Goal: Task Accomplishment & Management: Use online tool/utility

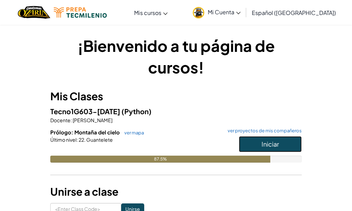
click at [263, 143] on span "Iniciar" at bounding box center [269, 144] width 17 height 8
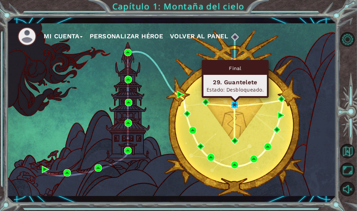
click at [234, 105] on img at bounding box center [234, 104] width 7 height 7
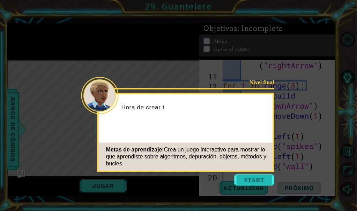
scroll to position [142, 0]
click at [260, 180] on button "Start" at bounding box center [254, 180] width 40 height 11
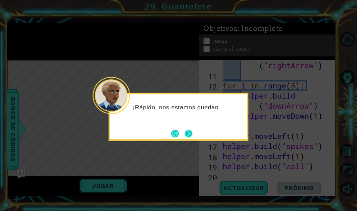
click at [189, 130] on button "Next" at bounding box center [188, 133] width 9 height 9
click at [189, 130] on button "Next" at bounding box center [189, 134] width 12 height 12
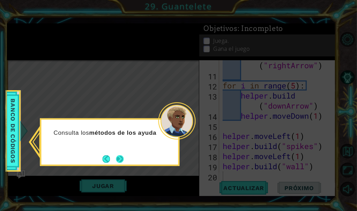
click at [123, 160] on button "Next" at bounding box center [119, 159] width 9 height 9
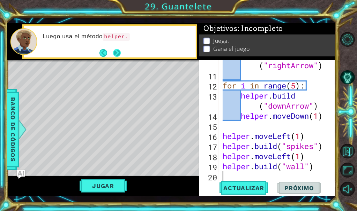
click at [115, 55] on button "Next" at bounding box center [117, 53] width 8 height 8
click at [118, 51] on button "Next" at bounding box center [117, 53] width 12 height 12
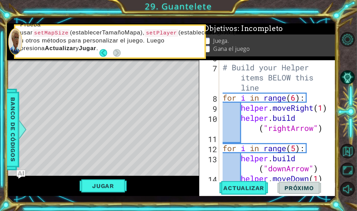
scroll to position [16, 0]
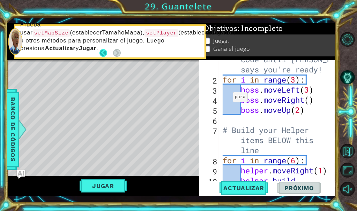
click at [106, 53] on button "Back" at bounding box center [106, 53] width 14 height 8
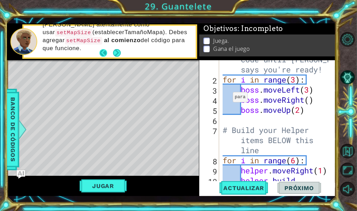
click at [99, 51] on button "Back" at bounding box center [106, 53] width 14 height 8
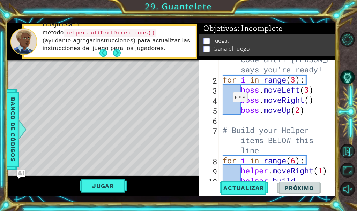
click at [100, 52] on button "Back" at bounding box center [106, 53] width 14 height 8
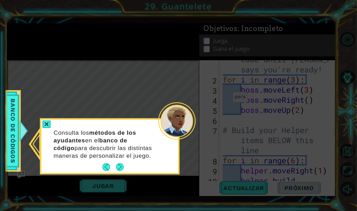
click at [100, 52] on icon at bounding box center [178, 105] width 357 height 211
click at [119, 169] on button "Next" at bounding box center [119, 167] width 8 height 8
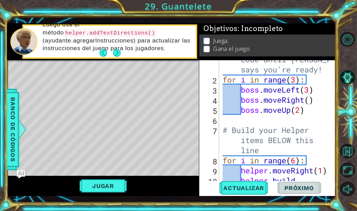
scroll to position [0, 0]
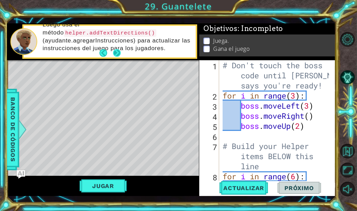
click at [115, 53] on button "Next" at bounding box center [117, 53] width 13 height 13
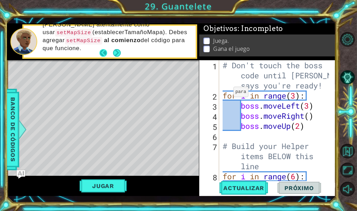
click at [110, 52] on footer at bounding box center [109, 53] width 21 height 10
click at [112, 52] on button "Back" at bounding box center [106, 53] width 14 height 8
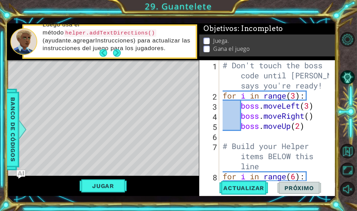
click at [122, 39] on p "Luego usa el método helper.addTextDirections() (ayudante.agregarInstrucciones) …" at bounding box center [117, 36] width 148 height 31
click at [118, 53] on button "Next" at bounding box center [117, 53] width 12 height 12
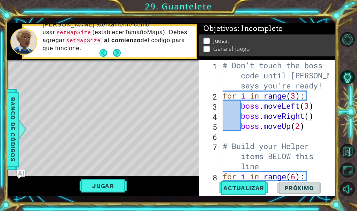
click at [222, 62] on div "# Don't touch the boss code until [PERSON_NAME] says you're ready! for i in ran…" at bounding box center [276, 141] width 111 height 162
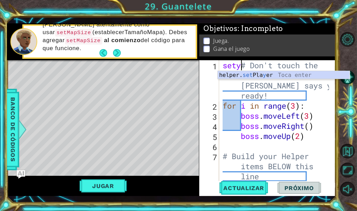
scroll to position [0, 1]
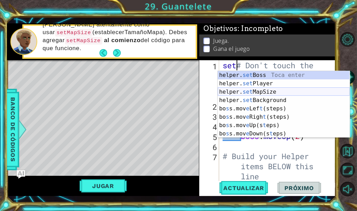
click at [255, 93] on div "helper. set Boss Toca enter helper. set Player Toca enter helper. set MapSize T…" at bounding box center [284, 113] width 132 height 84
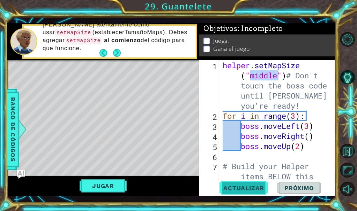
click at [252, 190] on span "Actualizar" at bounding box center [244, 188] width 55 height 7
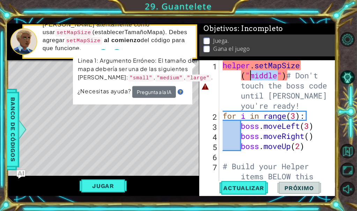
drag, startPoint x: 278, startPoint y: 76, endPoint x: 254, endPoint y: 80, distance: 23.6
click at [253, 80] on div "helper . setMapSize ( "middle" ) # Don't touch the boss code until [PERSON_NAME…" at bounding box center [276, 161] width 111 height 202
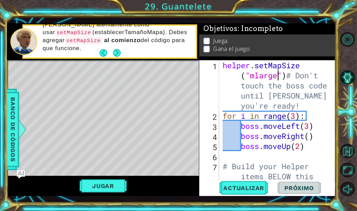
scroll to position [0, 5]
click at [254, 76] on div "helper . setMapSize ( "mlarge" ) # Don't touch the boss code until [PERSON_NAME…" at bounding box center [276, 161] width 111 height 202
click at [246, 190] on span "Actualizar" at bounding box center [244, 188] width 55 height 7
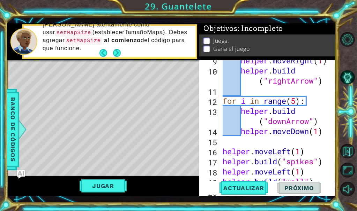
scroll to position [162, 0]
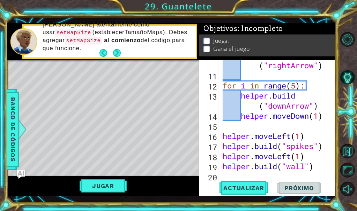
click at [320, 167] on div "helper . build ( "rightArrow" ) for i in range ( 5 ) : helper . build ( "downAr…" at bounding box center [276, 126] width 111 height 152
type textarea "[DOMAIN_NAME]("wall")"
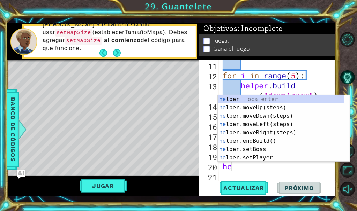
scroll to position [0, 0]
type textarea "helper"
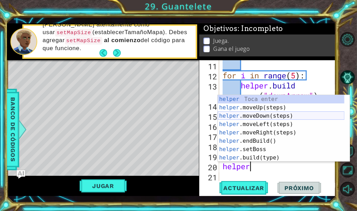
click at [249, 115] on div "helper Toca enter helper .moveUp(steps) Toca enter helper .moveDown(steps) Toca…" at bounding box center [281, 137] width 127 height 84
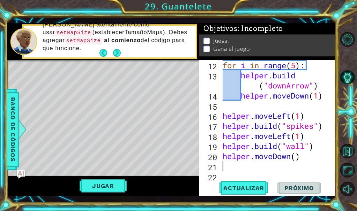
scroll to position [182, 0]
click at [297, 155] on div "for i in range ( 5 ) : helper . build ( "downArrow" ) helper . moveDown ( 1 ) h…" at bounding box center [276, 131] width 111 height 142
type textarea "helper.moveDown(3)"
click at [241, 166] on div "for i in range ( 5 ) : helper . build ( "downArrow" ) helper . moveDown ( 1 ) h…" at bounding box center [276, 131] width 111 height 142
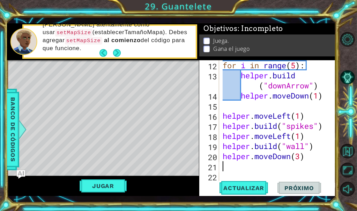
scroll to position [0, 0]
drag, startPoint x: 312, startPoint y: 154, endPoint x: 307, endPoint y: 154, distance: 4.5
click at [312, 155] on div "for i in range ( 5 ) : helper . build ( "downArrow" ) helper . moveDown ( 1 ) h…" at bounding box center [276, 131] width 111 height 142
type textarea "helper.moveDown(3)"
click at [222, 156] on div "for i in range ( 5 ) : helper . build ( "downArrow" ) helper . moveDown ( 1 ) h…" at bounding box center [276, 131] width 111 height 142
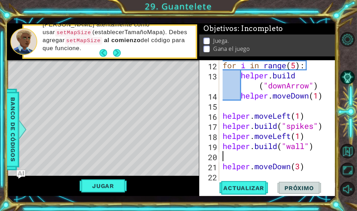
click at [225, 156] on div "for i in range ( 5 ) : helper . build ( "downArrow" ) helper . moveDown ( 1 ) h…" at bounding box center [276, 131] width 111 height 142
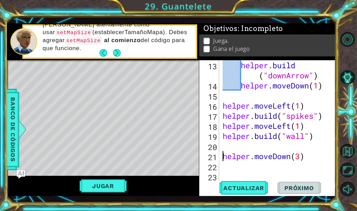
click at [222, 157] on div "helper . build ( "downArrow" ) helper . moveDown ( 1 ) helper . moveLeft ( 1 ) …" at bounding box center [276, 136] width 111 height 152
type textarea "helper.moveDown(3)"
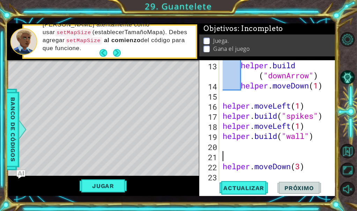
click at [224, 154] on div "helper . build ( "downArrow" ) helper . moveDown ( 1 ) helper . moveLeft ( 1 ) …" at bounding box center [276, 136] width 111 height 152
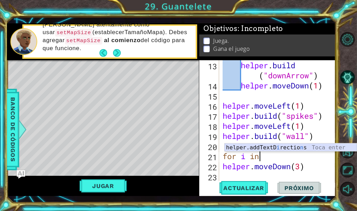
click at [261, 145] on div "helper.addTextD i rectio n s Toca enter" at bounding box center [291, 156] width 132 height 25
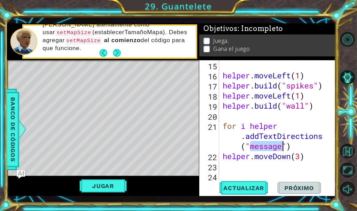
scroll to position [223, 0]
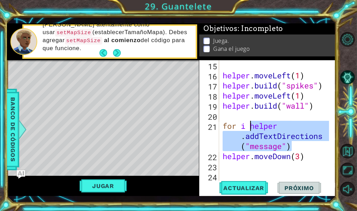
drag, startPoint x: 304, startPoint y: 151, endPoint x: 250, endPoint y: 128, distance: 58.1
click at [250, 128] on div "helper . moveLeft ( 1 ) helper . build ( "spikes" ) helper . moveLeft ( 1 ) hel…" at bounding box center [276, 131] width 111 height 142
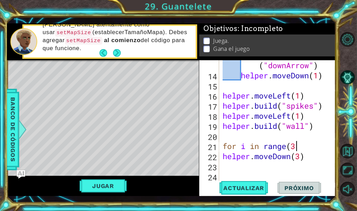
scroll to position [0, 3]
click at [300, 157] on div "helper . build ( "downArrow" ) helper . moveDown ( 1 ) helper . moveLeft ( 1 ) …" at bounding box center [276, 126] width 111 height 152
type textarea "helper.moveDown(1)"
click at [311, 159] on div "helper . build ( "downArrow" ) helper . moveDown ( 1 ) helper . moveLeft ( 1 ) …" at bounding box center [276, 126] width 111 height 152
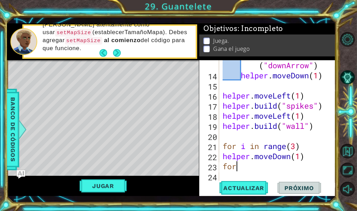
scroll to position [0, 0]
type textarea "f"
click at [223, 156] on div "helper . build ( "downArrow" ) helper . moveDown ( 1 ) helper . moveLeft ( 1 ) …" at bounding box center [276, 126] width 111 height 152
type textarea "helper.moveDown(1)"
click at [221, 166] on div "helper . build ( "downArrow" ) helper . moveDown ( 1 ) helper . moveLeft ( 1 ) …" at bounding box center [276, 126] width 111 height 152
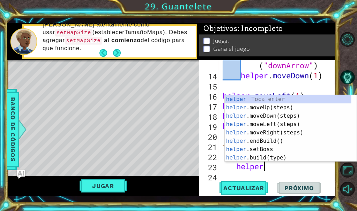
scroll to position [0, 1]
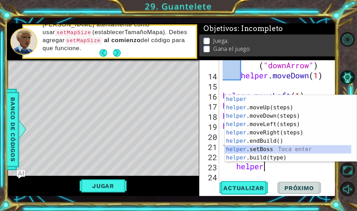
click at [260, 153] on div "helper Toca enter helper .moveUp(steps) Toca enter helper .moveDown(steps) Toca…" at bounding box center [288, 137] width 127 height 84
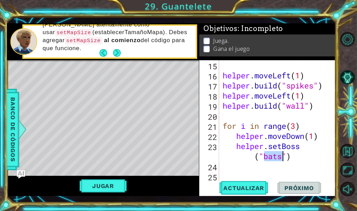
scroll to position [223, 0]
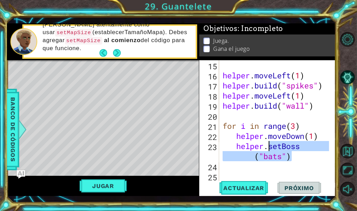
drag, startPoint x: 296, startPoint y: 157, endPoint x: 268, endPoint y: 148, distance: 29.1
click at [268, 148] on div "helper . moveLeft ( 1 ) helper . build ( "spikes" ) helper . moveLeft ( 1 ) hel…" at bounding box center [276, 131] width 111 height 142
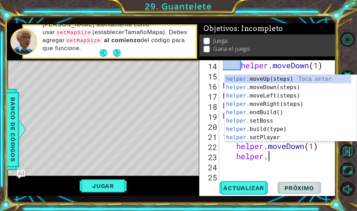
scroll to position [0, 2]
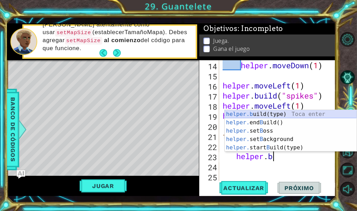
click at [254, 115] on div "helper.b uild(type) Toca enter helper. end B uild() Toca enter helper. set B os…" at bounding box center [291, 139] width 132 height 59
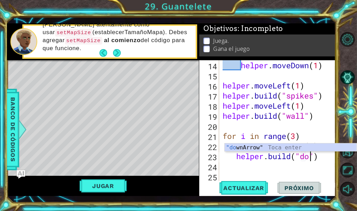
scroll to position [0, 4]
click at [279, 149] on div ""do wnArrow" Toca enter" at bounding box center [291, 156] width 132 height 25
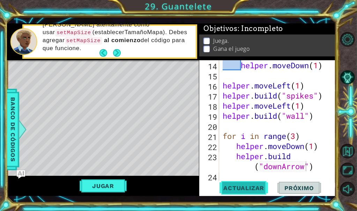
drag, startPoint x: 232, startPoint y: 182, endPoint x: 225, endPoint y: 182, distance: 6.3
click at [231, 182] on button "Actualizar" at bounding box center [244, 188] width 55 height 14
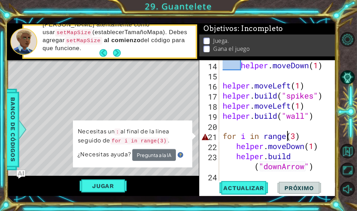
click at [287, 137] on div "helper . moveDown ( 1 ) helper . moveLeft ( 1 ) helper . build ( "spikes" ) hel…" at bounding box center [276, 131] width 111 height 142
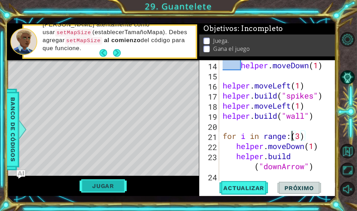
click at [98, 188] on button "Jugar" at bounding box center [103, 186] width 47 height 13
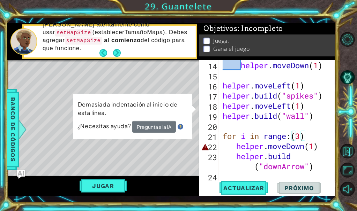
scroll to position [223, 0]
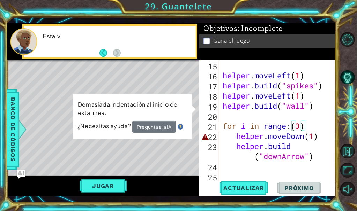
click at [231, 136] on div "helper . moveLeft ( 1 ) helper . build ( "spikes" ) helper . moveLeft ( 1 ) hel…" at bounding box center [276, 131] width 111 height 142
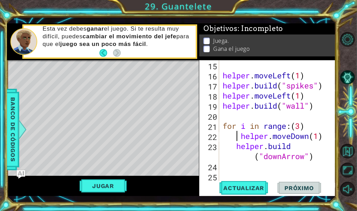
click at [229, 145] on div "helper . moveLeft ( 1 ) helper . build ( "spikes" ) helper . moveLeft ( 1 ) hel…" at bounding box center [276, 131] width 111 height 142
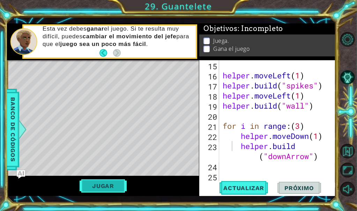
click at [105, 185] on button "Jugar" at bounding box center [103, 186] width 47 height 13
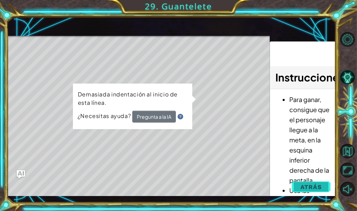
click at [306, 183] on button "Atrás" at bounding box center [311, 187] width 39 height 14
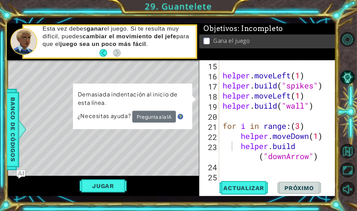
click at [239, 139] on div "helper . moveLeft ( 1 ) helper . build ( "spikes" ) helper . moveLeft ( 1 ) hel…" at bounding box center [276, 131] width 111 height 142
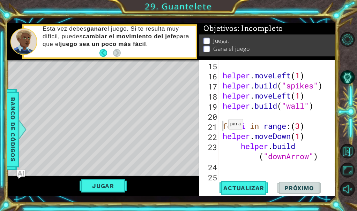
click at [222, 126] on div "helper . moveLeft ( 1 ) helper . build ( "spikes" ) helper . moveLeft ( 1 ) hel…" at bounding box center [276, 131] width 111 height 142
click at [222, 138] on div "helper . moveLeft ( 1 ) helper . build ( "spikes" ) helper . moveLeft ( 1 ) hel…" at bounding box center [276, 131] width 111 height 142
click at [233, 146] on div "helper . moveLeft ( 1 ) helper . build ( "spikes" ) helper . moveLeft ( 1 ) hel…" at bounding box center [276, 131] width 111 height 142
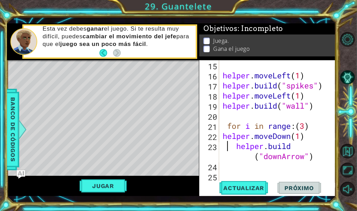
click at [223, 135] on div "helper . moveLeft ( 1 ) helper . build ( "spikes" ) helper . moveLeft ( 1 ) hel…" at bounding box center [276, 131] width 111 height 142
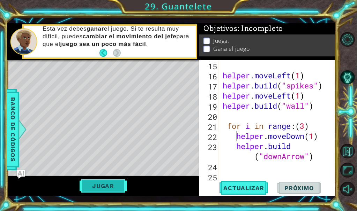
click at [81, 187] on button "Jugar" at bounding box center [103, 186] width 47 height 13
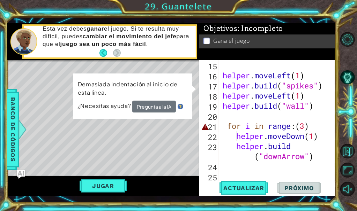
click at [226, 130] on div "helper . moveLeft ( 1 ) helper . build ( "spikes" ) helper . moveLeft ( 1 ) hel…" at bounding box center [276, 131] width 111 height 142
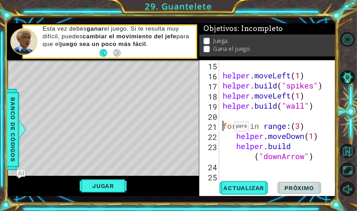
click at [113, 178] on div "Jugar" at bounding box center [103, 186] width 192 height 20
click at [110, 188] on button "Jugar" at bounding box center [103, 186] width 47 height 13
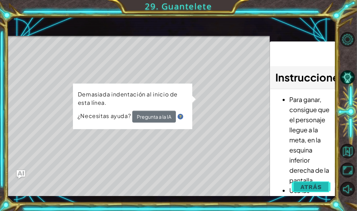
click at [315, 190] on span "Atrás" at bounding box center [310, 187] width 21 height 7
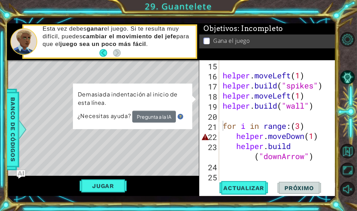
click at [222, 137] on div "helper . moveLeft ( 1 ) helper . build ( "spikes" ) helper . moveLeft ( 1 ) hel…" at bounding box center [276, 131] width 111 height 142
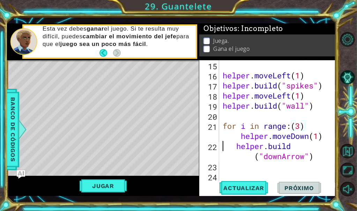
click at [222, 144] on div "helper . moveLeft ( 1 ) helper . build ( "spikes" ) helper . moveLeft ( 1 ) hel…" at bounding box center [276, 131] width 111 height 142
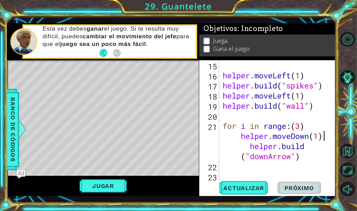
click at [244, 146] on div "helper . moveLeft ( 1 ) helper . build ( "spikes" ) helper . moveLeft ( 1 ) hel…" at bounding box center [276, 131] width 111 height 142
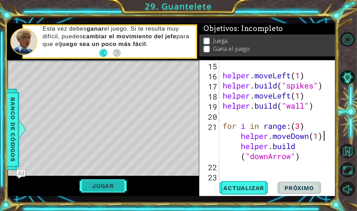
click at [111, 187] on button "Jugar" at bounding box center [103, 186] width 47 height 13
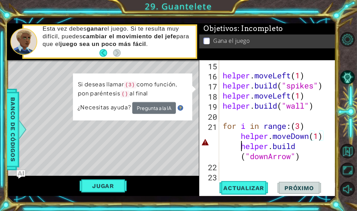
click at [236, 147] on div "helper . moveLeft ( 1 ) helper . build ( "spikes" ) helper . moveLeft ( 1 ) hel…" at bounding box center [276, 131] width 111 height 142
click at [303, 146] on div "helper . moveLeft ( 1 ) helper . build ( "spikes" ) helper . moveLeft ( 1 ) hel…" at bounding box center [276, 131] width 111 height 142
click at [238, 157] on div "helper . moveLeft ( 1 ) helper . build ( "spikes" ) helper . moveLeft ( 1 ) hel…" at bounding box center [276, 131] width 111 height 142
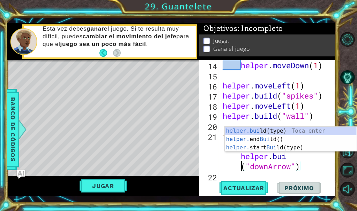
scroll to position [0, 10]
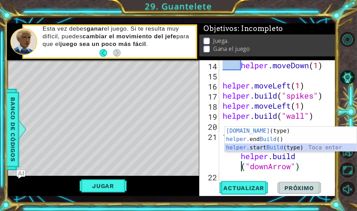
click at [272, 145] on div "[DOMAIN_NAME] (type) Toca enter helper. end Build () Toca enter helper. start B…" at bounding box center [291, 148] width 132 height 42
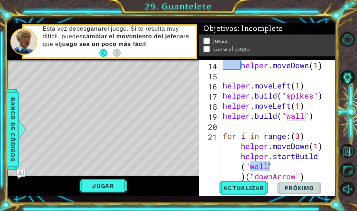
scroll to position [233, 0]
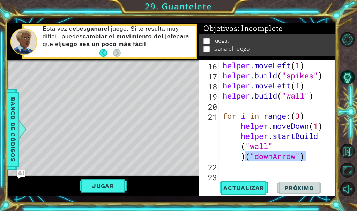
drag, startPoint x: 309, startPoint y: 160, endPoint x: 247, endPoint y: 159, distance: 62.1
click at [247, 159] on div "helper . moveLeft ( 1 ) helper . build ( "spikes" ) helper . moveLeft ( 1 ) hel…" at bounding box center [276, 131] width 111 height 142
type textarea "for i in range:(3) helper.moveDown(1) helper.startBuild("wall")"
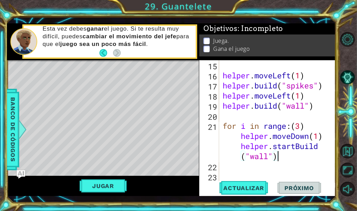
scroll to position [223, 0]
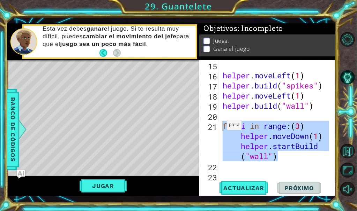
drag, startPoint x: 285, startPoint y: 158, endPoint x: 221, endPoint y: 127, distance: 71.5
click at [220, 127] on div "for i in range:(3) helper.moveDown(1) helper.startBuild("wall") 15 16 17 18 19 …" at bounding box center [266, 120] width 135 height 121
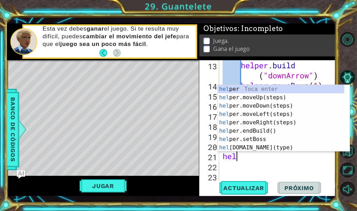
scroll to position [0, 0]
type textarea "helper"
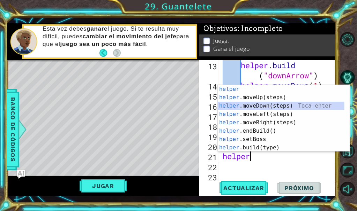
click at [251, 105] on div "helper Toca enter helper .moveUp(steps) Toca enter helper .moveDown(steps) Toca…" at bounding box center [281, 127] width 127 height 84
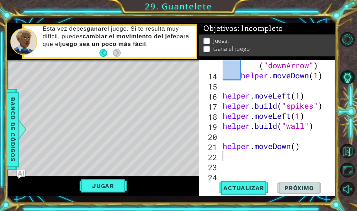
scroll to position [202, 0]
click at [296, 147] on div "helper . build ( "downArrow" ) helper . moveDown ( 1 ) helper . moveLeft ( 1 ) …" at bounding box center [276, 126] width 111 height 152
type textarea "helper.moveDown(3)"
click at [230, 162] on div "helper . build ( "downArrow" ) helper . moveDown ( 1 ) helper . moveLeft ( 1 ) …" at bounding box center [276, 126] width 111 height 152
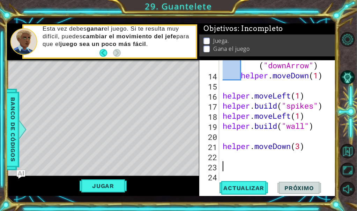
scroll to position [0, 0]
click at [236, 141] on div "helper . build ( "downArrow" ) helper . moveDown ( 1 ) helper . moveLeft ( 1 ) …" at bounding box center [276, 126] width 111 height 152
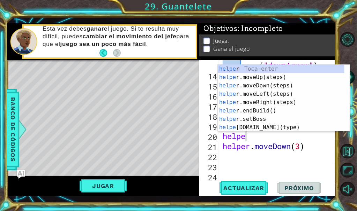
scroll to position [0, 1]
click at [247, 128] on div "helper Toca enter helper .moveUp(steps) Toca enter helper .moveDown(steps) Toca…" at bounding box center [281, 107] width 127 height 84
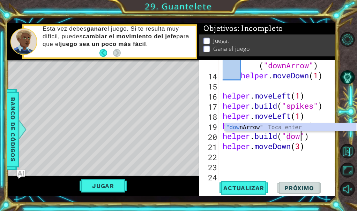
scroll to position [0, 3]
click at [255, 126] on div ""down Arrow" Toca enter" at bounding box center [291, 136] width 132 height 25
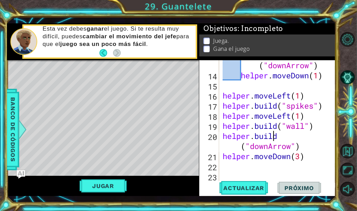
drag, startPoint x: 274, startPoint y: 137, endPoint x: 278, endPoint y: 134, distance: 5.0
click at [278, 134] on div "helper . build ( "downArrow" ) helper . moveDown ( 1 ) helper . moveLeft ( 1 ) …" at bounding box center [276, 126] width 111 height 152
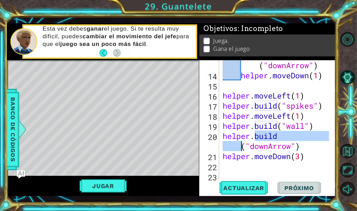
drag, startPoint x: 278, startPoint y: 134, endPoint x: 271, endPoint y: 137, distance: 7.3
click at [271, 137] on div "helper . build ( "downArrow" ) helper . moveDown ( 1 ) helper . moveLeft ( 1 ) …" at bounding box center [276, 126] width 111 height 152
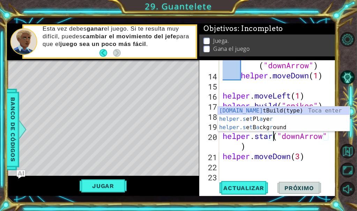
scroll to position [0, 2]
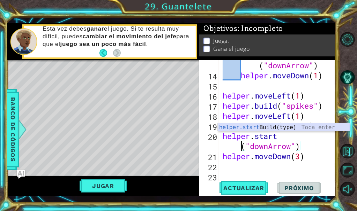
click at [259, 127] on div "helper.start Build(type) Toca enter" at bounding box center [284, 136] width 132 height 25
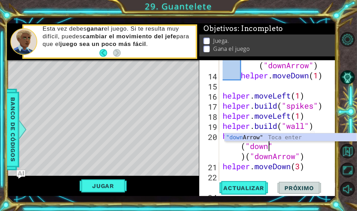
scroll to position [0, 5]
click at [259, 135] on div ""down Arrow" Toca enter" at bounding box center [291, 146] width 132 height 25
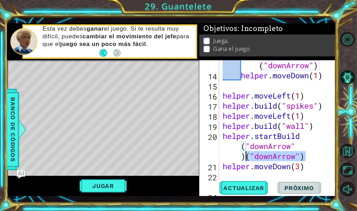
drag, startPoint x: 317, startPoint y: 158, endPoint x: 248, endPoint y: 159, distance: 69.8
click at [248, 159] on div "helper . build ( "downArrow" ) helper . moveDown ( 1 ) helper . moveLeft ( 1 ) …" at bounding box center [276, 126] width 111 height 152
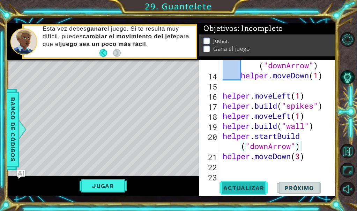
click at [226, 183] on button "Actualizar" at bounding box center [244, 188] width 55 height 14
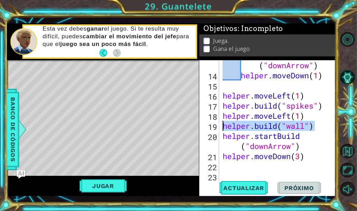
drag, startPoint x: 317, startPoint y: 127, endPoint x: 211, endPoint y: 124, distance: 106.1
click at [211, 124] on div "helper.startBuild("downArrow") 13 14 15 16 17 18 19 20 21 22 23 24 helper . bui…" at bounding box center [266, 120] width 135 height 121
type textarea "[DOMAIN_NAME]("wall")"
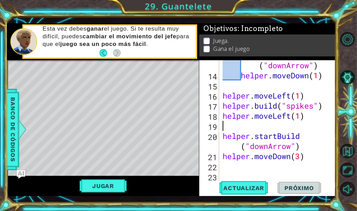
scroll to position [0, 0]
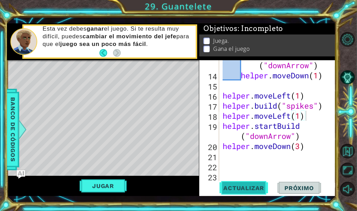
click at [241, 187] on span "Actualizar" at bounding box center [244, 188] width 55 height 7
click at [229, 186] on span "Actualizar" at bounding box center [244, 188] width 55 height 7
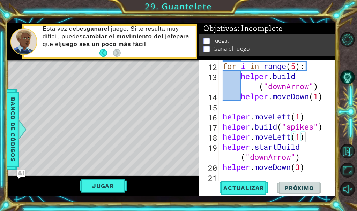
scroll to position [181, 0]
click at [306, 137] on div "for i in range ( 5 ) : helper . build ( "downArrow" ) helper . moveDown ( 1 ) h…" at bounding box center [276, 122] width 111 height 142
click at [291, 136] on div "for i in range ( 5 ) : helper . build ( "downArrow" ) helper . moveDown ( 1 ) h…" at bounding box center [276, 122] width 111 height 142
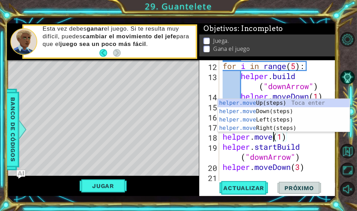
scroll to position [0, 2]
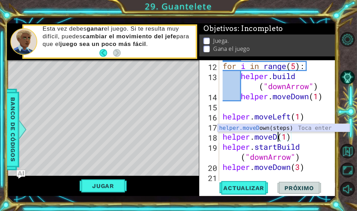
click at [295, 128] on div "helper.moveD own(steps) Toca enter" at bounding box center [284, 136] width 132 height 25
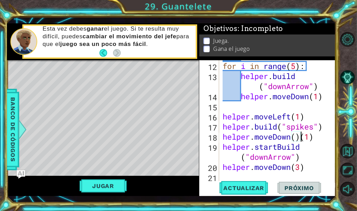
click at [296, 138] on div "for i in range ( 5 ) : helper . build ( "downArrow" ) helper . moveDown ( 1 ) h…" at bounding box center [276, 122] width 111 height 142
click at [320, 137] on div "for i in range ( 5 ) : helper . build ( "downArrow" ) helper . moveDown ( 1 ) h…" at bounding box center [276, 122] width 111 height 142
click at [237, 191] on span "Actualizar" at bounding box center [244, 188] width 55 height 7
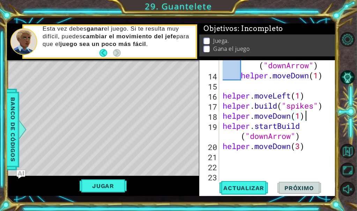
scroll to position [202, 0]
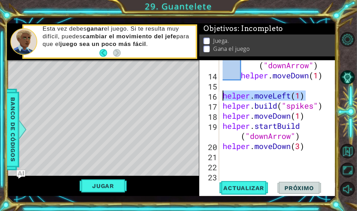
drag, startPoint x: 305, startPoint y: 92, endPoint x: 218, endPoint y: 96, distance: 86.6
click at [218, 96] on div "helper.moveDown(1) 13 14 15 16 17 18 19 20 21 22 23 helper . build ( "downArrow…" at bounding box center [266, 120] width 135 height 121
type textarea "helper.moveLeft(1)"
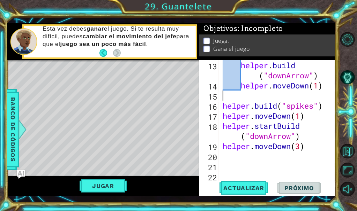
scroll to position [192, 0]
click at [255, 193] on button "Actualizar" at bounding box center [244, 188] width 55 height 14
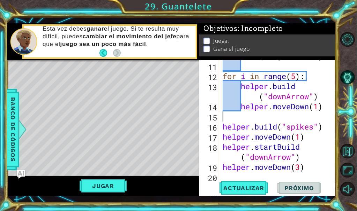
scroll to position [171, 0]
click at [303, 89] on div "helper . build ( "rightArrow" ) for i in range ( 5 ) : helper . build ( "downAr…" at bounding box center [276, 117] width 111 height 152
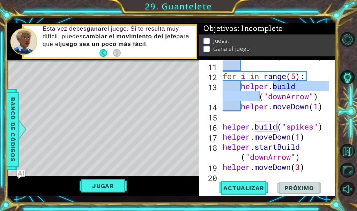
click at [302, 89] on div "helper . build ( "rightArrow" ) for i in range ( 5 ) : helper . build ( "downAr…" at bounding box center [276, 117] width 111 height 152
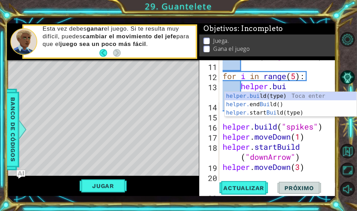
scroll to position [0, 3]
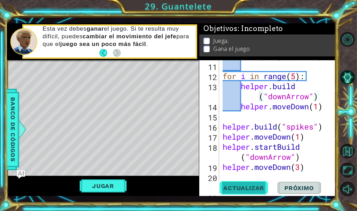
click at [237, 188] on span "Actualizar" at bounding box center [244, 188] width 55 height 7
click at [247, 188] on span "Actualizar" at bounding box center [244, 188] width 55 height 7
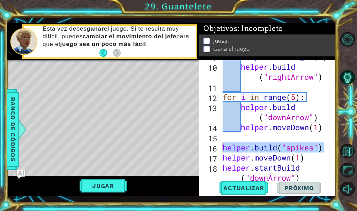
drag, startPoint x: 322, startPoint y: 149, endPoint x: 221, endPoint y: 152, distance: 100.9
click at [221, 152] on div "helper . moveRight ( 1 ) helper . build ( "rightArrow" ) for i in range ( 5 ) :…" at bounding box center [276, 128] width 111 height 152
type textarea "[DOMAIN_NAME]("spikes")"
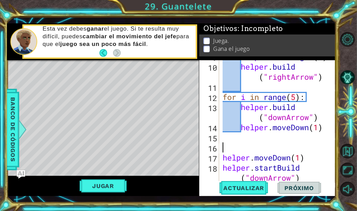
scroll to position [129, 0]
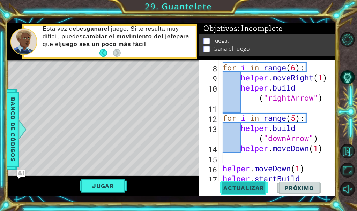
click at [236, 192] on button "Actualizar" at bounding box center [244, 188] width 55 height 14
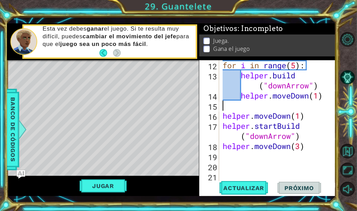
scroll to position [182, 0]
click at [300, 115] on div "for i in range ( 5 ) : helper . build ( "downArrow" ) helper . moveDown ( 1 ) h…" at bounding box center [276, 131] width 111 height 142
type textarea "helper.moveDown(1)"
click at [272, 111] on div "for i in range ( 5 ) : helper . build ( "downArrow" ) helper . moveDown ( 1 ) h…" at bounding box center [276, 131] width 111 height 142
click at [262, 107] on div "for i in range ( 5 ) : helper . build ( "downArrow" ) helper . moveDown ( 1 ) h…" at bounding box center [276, 131] width 111 height 142
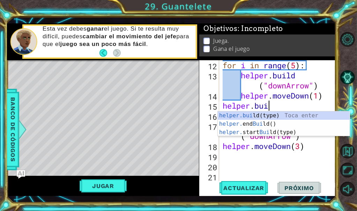
scroll to position [0, 2]
click at [265, 114] on div "[DOMAIN_NAME] (type) Toca enter helper. end Build () Toca enter helper. start B…" at bounding box center [284, 133] width 132 height 42
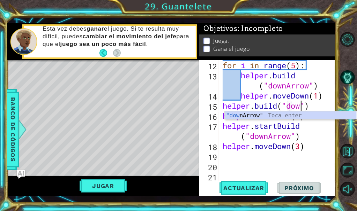
scroll to position [0, 3]
click at [277, 114] on div ""down Arrow" Toca enter" at bounding box center [291, 124] width 132 height 25
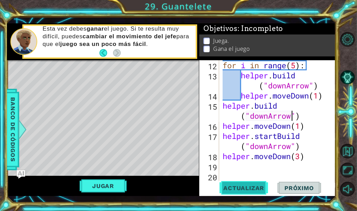
type textarea "[DOMAIN_NAME]("downArrow")"
drag, startPoint x: 250, startPoint y: 188, endPoint x: 231, endPoint y: 181, distance: 20.7
click at [249, 188] on span "Actualizar" at bounding box center [244, 188] width 55 height 7
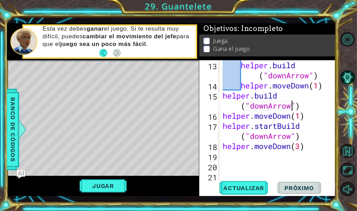
scroll to position [192, 0]
click at [256, 162] on div "helper . build ( "downArrow" ) helper . moveDown ( 1 ) helper . build ( "downAr…" at bounding box center [276, 136] width 111 height 152
click at [246, 155] on div "helper . build ( "downArrow" ) helper . moveDown ( 1 ) helper . build ( "downAr…" at bounding box center [276, 136] width 111 height 152
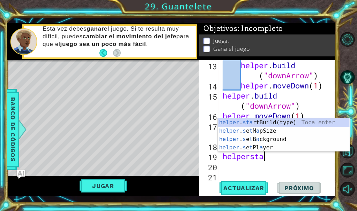
scroll to position [0, 1]
click at [270, 123] on div "helper . sta rtBuild(type) Toca enter helper . s e t M a pSize Toca enter helpe…" at bounding box center [284, 144] width 132 height 50
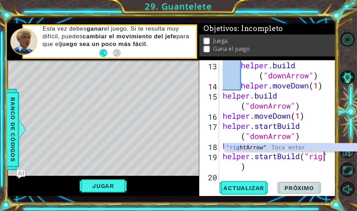
scroll to position [0, 4]
click at [320, 149] on div ""rig htArrow" Toca enter" at bounding box center [291, 156] width 132 height 25
type textarea "helper.startBuild("rightArrow")"
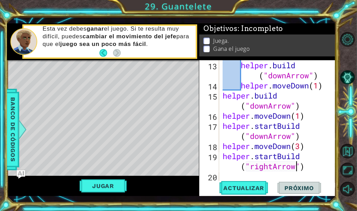
scroll to position [202, 0]
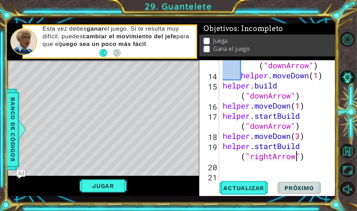
click at [239, 170] on div "helper . build ( "downArrow" ) helper . moveDown ( 1 ) helper . build ( "downAr…" at bounding box center [276, 126] width 111 height 152
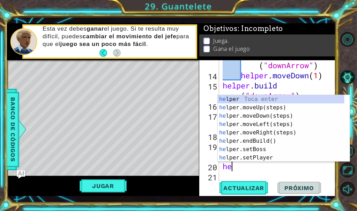
scroll to position [0, 0]
type textarea "help"
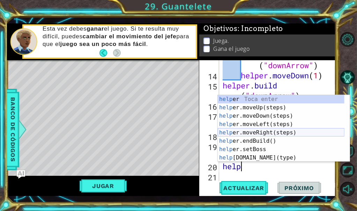
click at [248, 133] on div "help [PERSON_NAME] enter help er.moveUp(steps) Toca enter help er.moveDown(step…" at bounding box center [281, 137] width 127 height 84
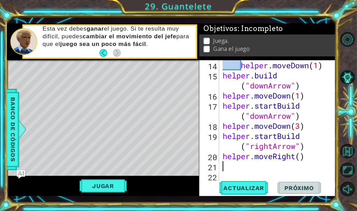
scroll to position [212, 0]
click at [301, 159] on div "helper . moveDown ( 1 ) helper . build ( "downArrow" ) helper . moveDown ( 1 ) …" at bounding box center [276, 131] width 111 height 142
type textarea "helper.moveRight(1)"
click at [245, 187] on span "Actualizar" at bounding box center [244, 188] width 55 height 7
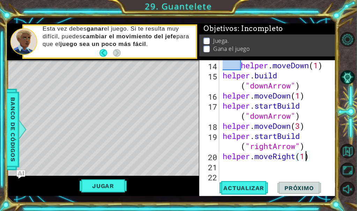
click at [233, 176] on div "helper . moveDown ( 1 ) helper . build ( "downArrow" ) helper . moveDown ( 1 ) …" at bounding box center [276, 131] width 111 height 142
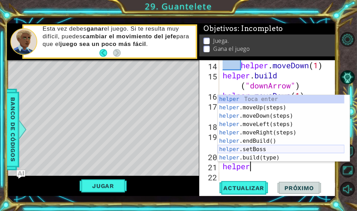
scroll to position [0, 1]
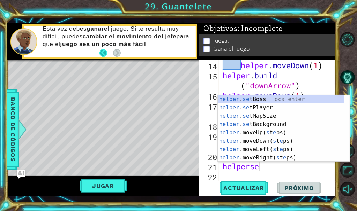
click at [105, 51] on button "Back" at bounding box center [106, 53] width 14 height 8
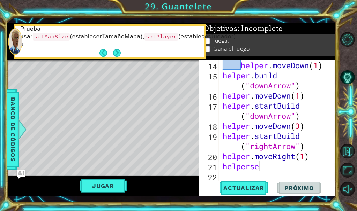
drag, startPoint x: 262, startPoint y: 170, endPoint x: 253, endPoint y: 167, distance: 9.8
click at [259, 168] on div "helper . moveDown ( 1 ) helper . build ( "downArrow" ) helper . moveDown ( 1 ) …" at bounding box center [276, 131] width 111 height 142
click at [103, 52] on button "Back" at bounding box center [106, 53] width 14 height 8
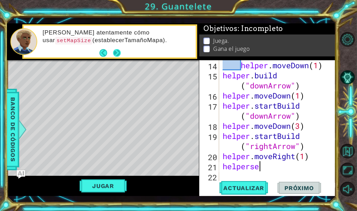
click at [117, 52] on button "Next" at bounding box center [117, 53] width 11 height 11
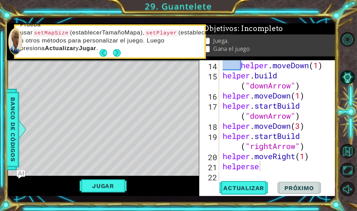
click at [117, 52] on button "Next" at bounding box center [117, 53] width 10 height 10
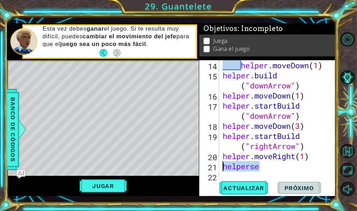
drag, startPoint x: 265, startPoint y: 169, endPoint x: 222, endPoint y: 164, distance: 43.2
click at [222, 164] on div "helper . moveDown ( 1 ) helper . build ( "downArrow" ) helper . moveDown ( 1 ) …" at bounding box center [276, 131] width 111 height 142
type textarea "i"
type textarea "helper.moveRight(1)"
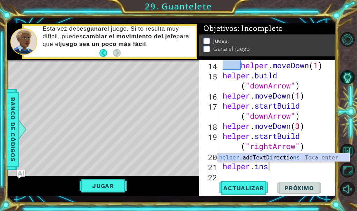
scroll to position [0, 1]
click at [263, 155] on div "helper. addTextD i rectio ns Toca enter" at bounding box center [284, 166] width 132 height 25
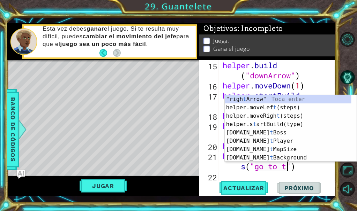
scroll to position [0, 6]
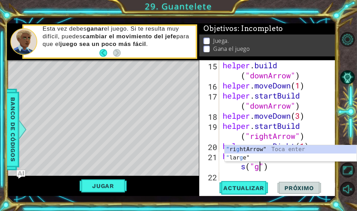
type textarea "helper.addTextDirections("")"
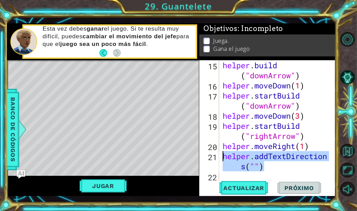
drag, startPoint x: 263, startPoint y: 166, endPoint x: 222, endPoint y: 158, distance: 42.6
click at [222, 158] on div "helper . build ( "downArrow" ) helper . moveDown ( 1 ) helper . startBuild ( "d…" at bounding box center [276, 136] width 111 height 152
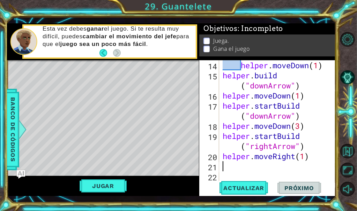
scroll to position [202, 0]
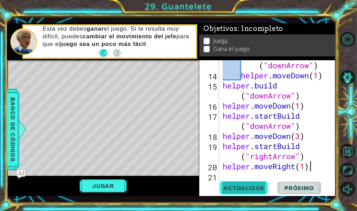
type textarea "helper.moveRight(1)"
click at [234, 184] on button "Actualizar" at bounding box center [244, 188] width 55 height 14
click at [94, 183] on button "Jugar" at bounding box center [103, 186] width 47 height 13
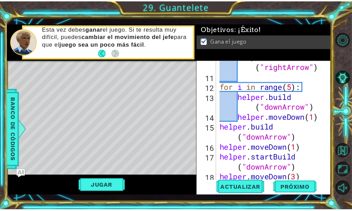
scroll to position [160, 0]
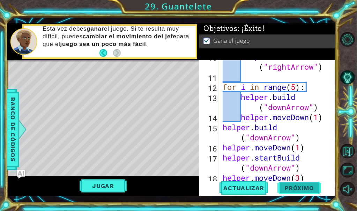
click at [293, 187] on span "Próximo" at bounding box center [298, 187] width 43 height 7
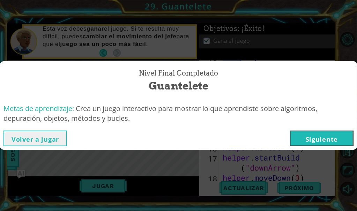
click at [317, 134] on button "Siguiente" at bounding box center [321, 139] width 63 height 16
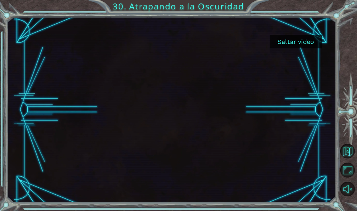
click at [308, 48] on button "Saltar video" at bounding box center [296, 42] width 52 height 14
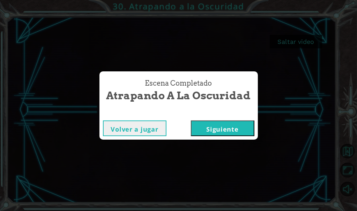
click at [212, 132] on button "Siguiente" at bounding box center [222, 129] width 63 height 16
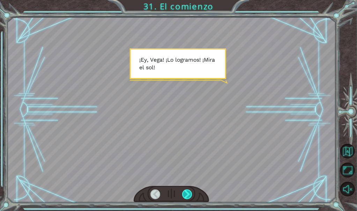
click at [188, 196] on div at bounding box center [187, 195] width 10 height 10
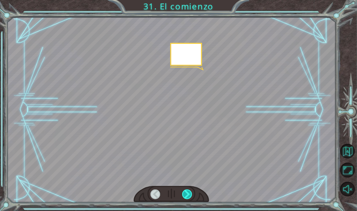
click at [188, 196] on div at bounding box center [187, 195] width 10 height 10
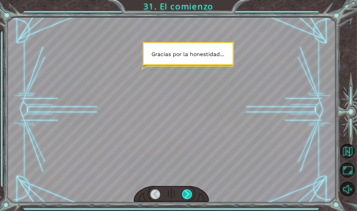
click at [188, 194] on div at bounding box center [187, 195] width 10 height 10
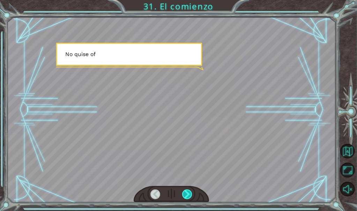
click at [188, 194] on div at bounding box center [187, 195] width 10 height 10
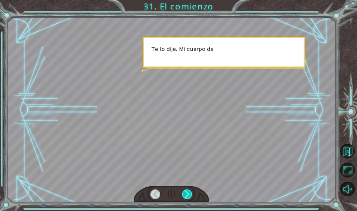
click at [188, 194] on div at bounding box center [187, 195] width 10 height 10
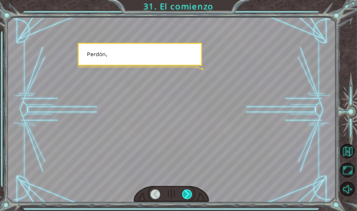
click at [188, 194] on div at bounding box center [187, 195] width 10 height 10
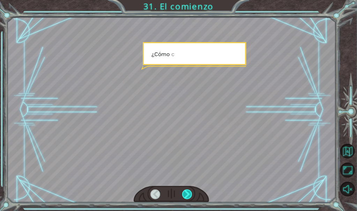
click at [188, 194] on div at bounding box center [187, 195] width 10 height 10
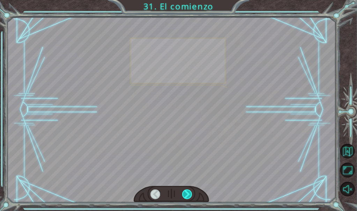
click at [188, 194] on div at bounding box center [187, 195] width 10 height 10
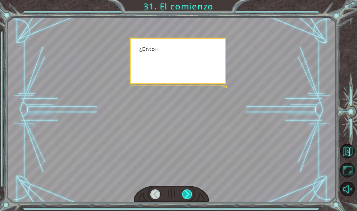
click at [188, 194] on div at bounding box center [187, 195] width 10 height 10
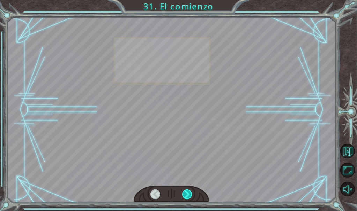
click at [188, 194] on div at bounding box center [187, 195] width 10 height 10
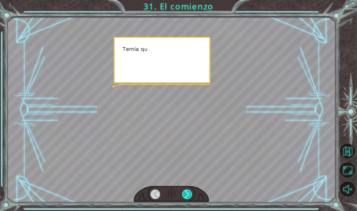
click at [188, 194] on div at bounding box center [187, 195] width 10 height 10
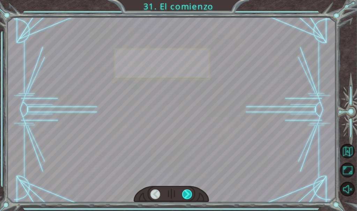
drag, startPoint x: 188, startPoint y: 194, endPoint x: 290, endPoint y: 158, distance: 107.4
click at [190, 193] on div at bounding box center [187, 195] width 10 height 10
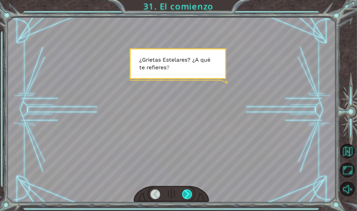
click at [189, 194] on div at bounding box center [187, 195] width 10 height 10
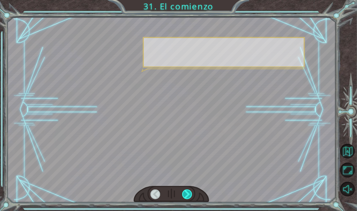
click at [189, 194] on div at bounding box center [187, 195] width 10 height 10
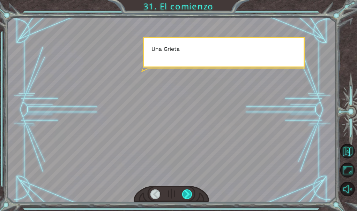
click at [189, 194] on div at bounding box center [187, 195] width 10 height 10
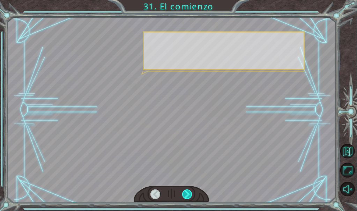
click at [189, 194] on div at bounding box center [187, 195] width 10 height 10
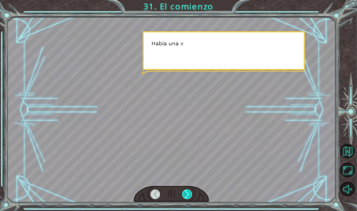
click at [189, 194] on div at bounding box center [187, 195] width 10 height 10
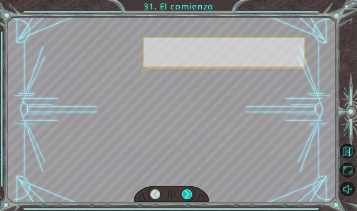
click at [189, 194] on div at bounding box center [187, 195] width 10 height 10
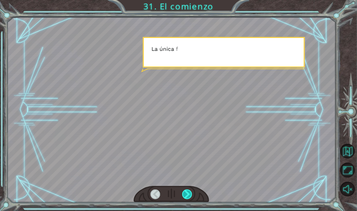
click at [189, 194] on div at bounding box center [187, 195] width 10 height 10
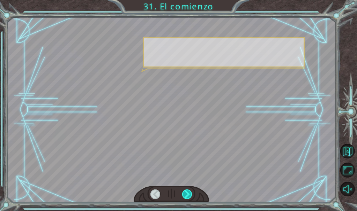
click at [189, 194] on div at bounding box center [187, 195] width 10 height 10
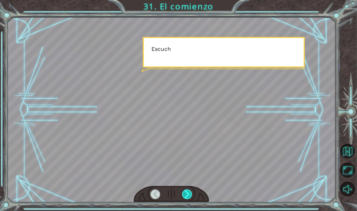
click at [189, 194] on div at bounding box center [187, 195] width 10 height 10
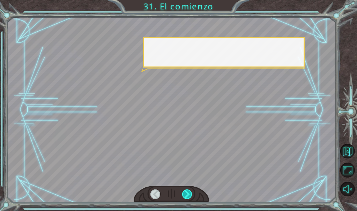
click at [189, 194] on div at bounding box center [187, 195] width 10 height 10
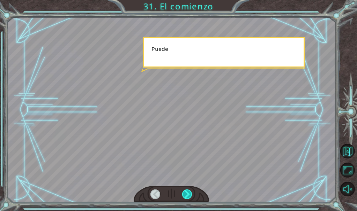
click at [189, 194] on div at bounding box center [187, 195] width 10 height 10
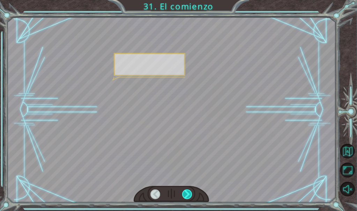
click at [189, 194] on div at bounding box center [187, 195] width 10 height 10
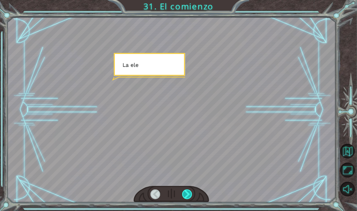
click at [189, 194] on div at bounding box center [187, 195] width 10 height 10
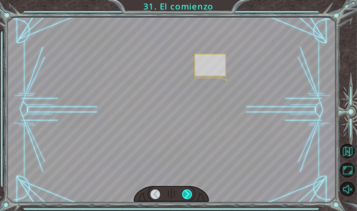
click at [189, 194] on div at bounding box center [187, 195] width 10 height 10
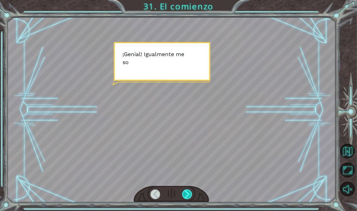
click at [188, 199] on div at bounding box center [187, 195] width 10 height 10
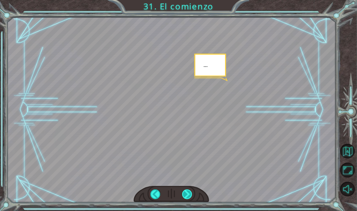
click at [188, 199] on div at bounding box center [187, 195] width 10 height 10
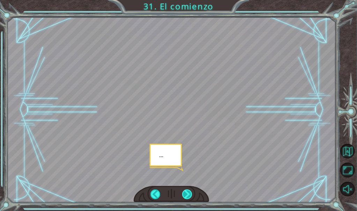
click at [188, 199] on div at bounding box center [187, 195] width 10 height 10
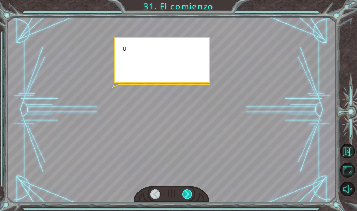
click at [188, 199] on div at bounding box center [187, 195] width 10 height 10
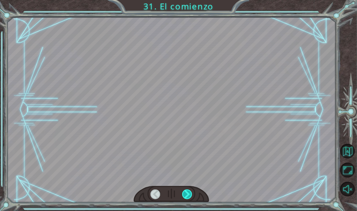
click at [188, 199] on div at bounding box center [187, 195] width 10 height 10
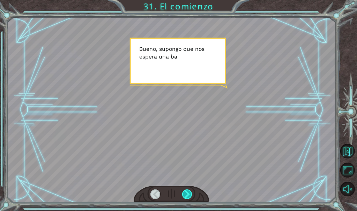
click at [190, 194] on div at bounding box center [187, 195] width 10 height 10
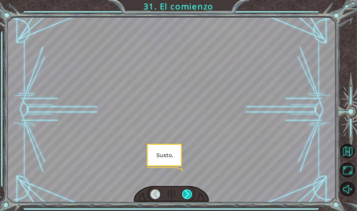
click at [190, 194] on div at bounding box center [187, 195] width 10 height 10
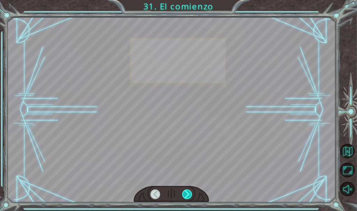
click at [190, 194] on div at bounding box center [187, 195] width 10 height 10
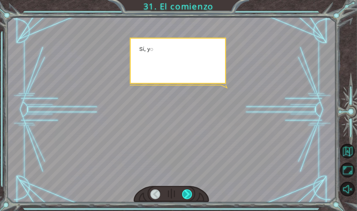
click at [190, 194] on div at bounding box center [187, 195] width 10 height 10
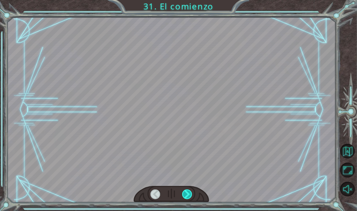
click at [190, 194] on div at bounding box center [187, 195] width 10 height 10
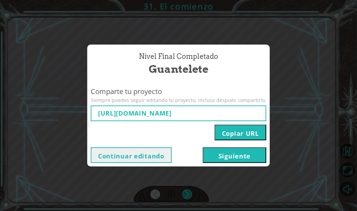
click at [190, 194] on div "Nivel final Completado Guantelete Comparte tu proyecto Siempre puedes seguir ed…" at bounding box center [178, 105] width 357 height 211
type input "[URL][DOMAIN_NAME]"
click at [219, 157] on button "Siguiente" at bounding box center [234, 156] width 63 height 16
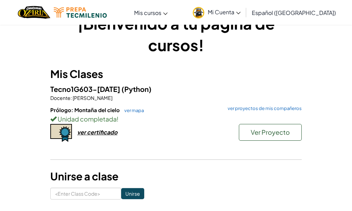
scroll to position [35, 0]
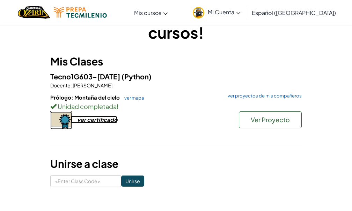
click at [112, 122] on div "ver certificado" at bounding box center [97, 119] width 40 height 7
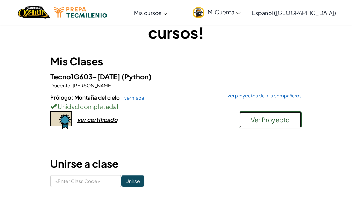
click at [272, 121] on span "Ver Proyecto" at bounding box center [270, 120] width 39 height 8
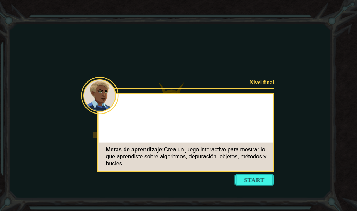
click at [257, 175] on button "Start" at bounding box center [254, 180] width 40 height 11
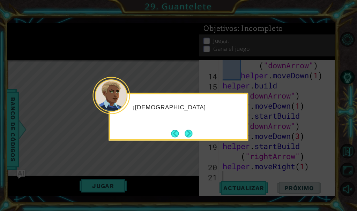
scroll to position [202, 0]
click at [185, 132] on button "Next" at bounding box center [188, 134] width 12 height 12
click at [187, 130] on button "Next" at bounding box center [189, 134] width 10 height 10
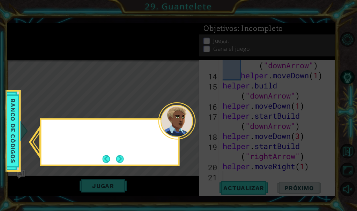
click at [187, 130] on div at bounding box center [176, 121] width 37 height 37
click at [123, 159] on button "Next" at bounding box center [119, 159] width 9 height 9
